Goal: Task Accomplishment & Management: Complete application form

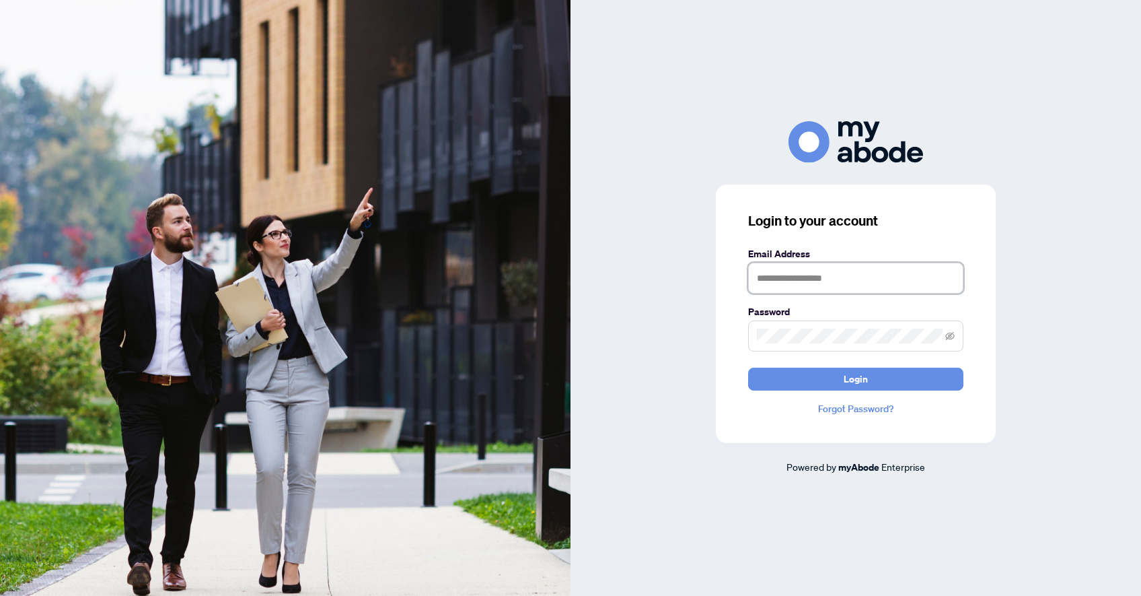
scroll to position [1, 0]
click at [805, 275] on input "text" at bounding box center [855, 277] width 215 height 31
type input "**********"
click at [845, 389] on button "Login" at bounding box center [855, 378] width 215 height 23
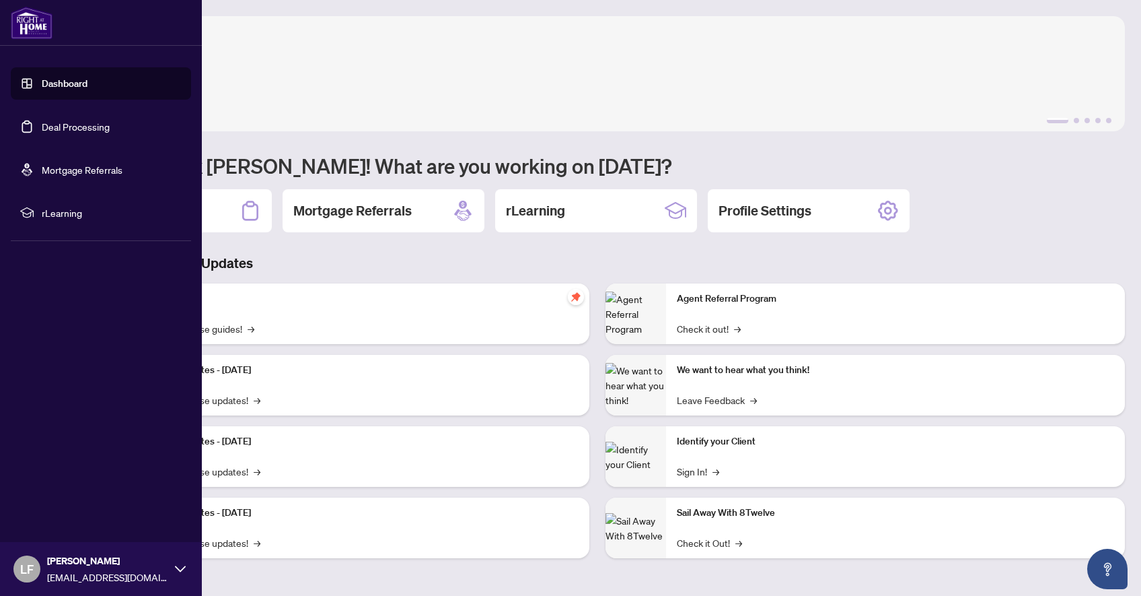
click at [42, 127] on link "Deal Processing" at bounding box center [76, 126] width 68 height 12
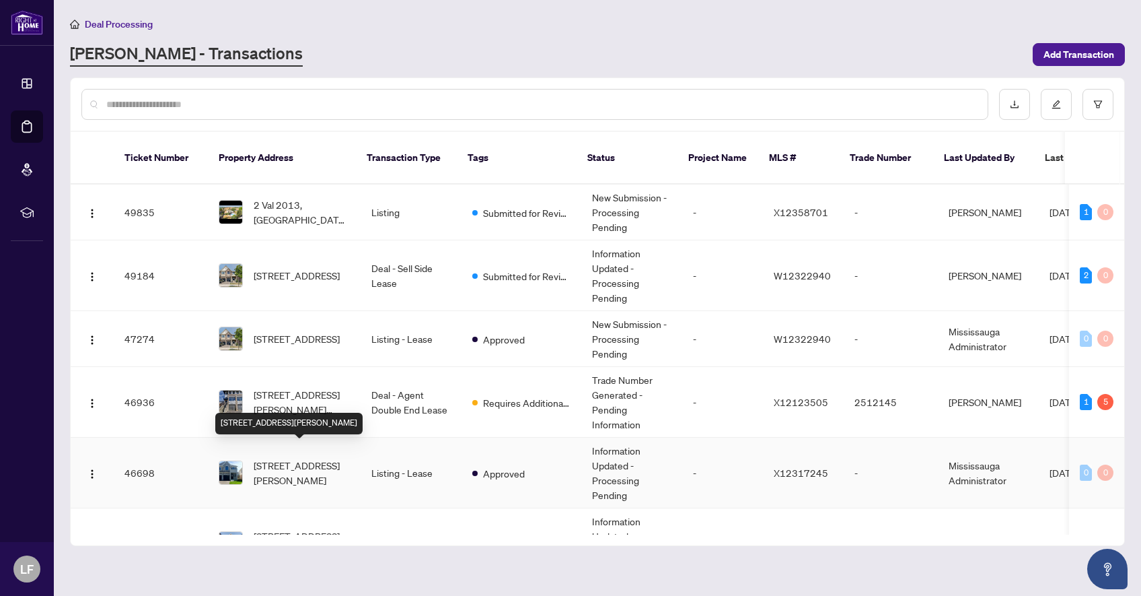
click at [341, 458] on span "57 Genoa Dr, Hamilton, Ontario L9B 2X7, Canada" at bounding box center [302, 473] width 96 height 30
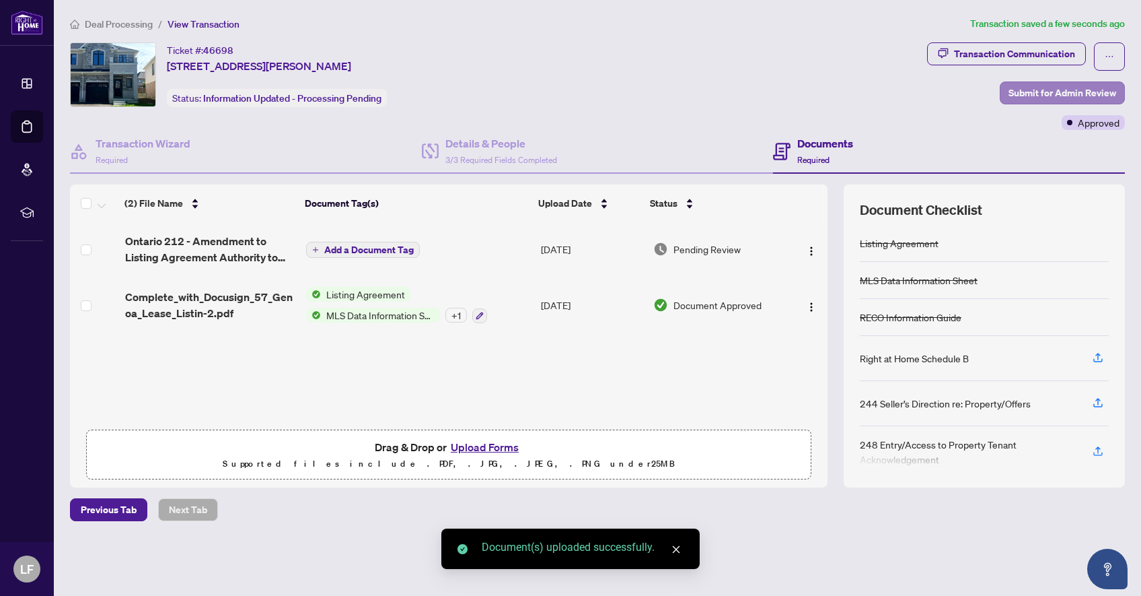
click at [1053, 87] on span "Submit for Admin Review" at bounding box center [1063, 93] width 108 height 22
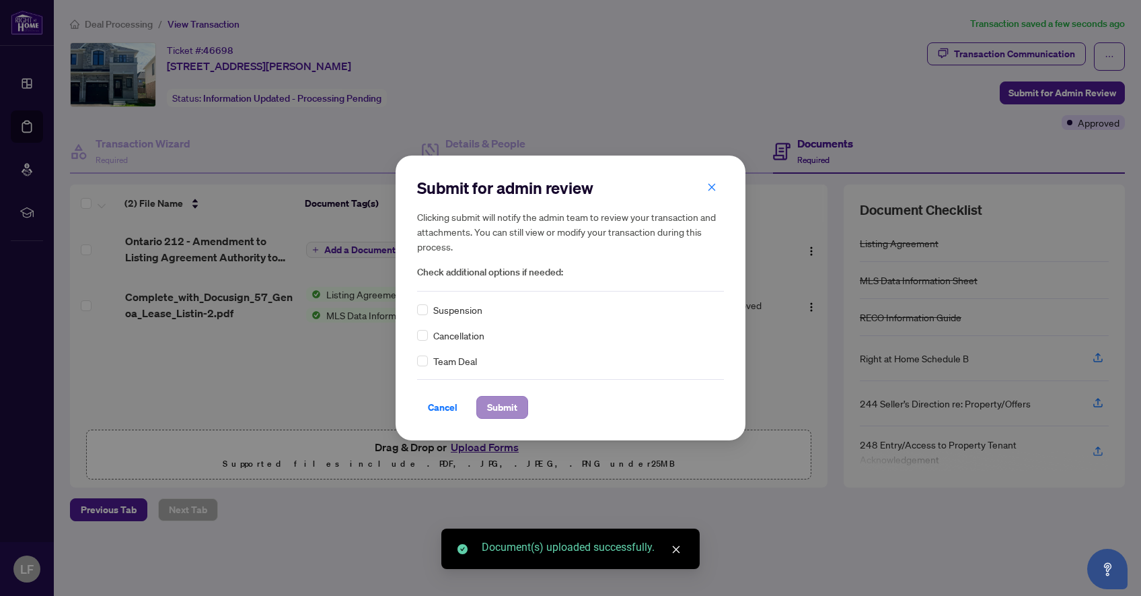
click at [515, 411] on span "Submit" at bounding box center [502, 407] width 30 height 22
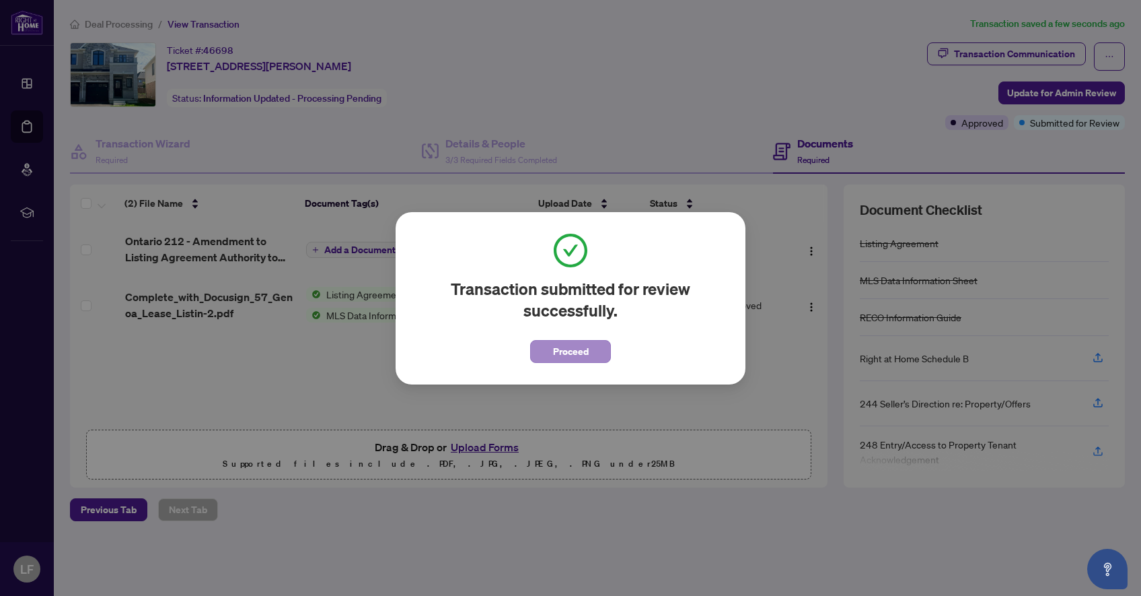
click at [569, 351] on span "Proceed" at bounding box center [571, 351] width 36 height 22
